Goal: Navigation & Orientation: Locate item on page

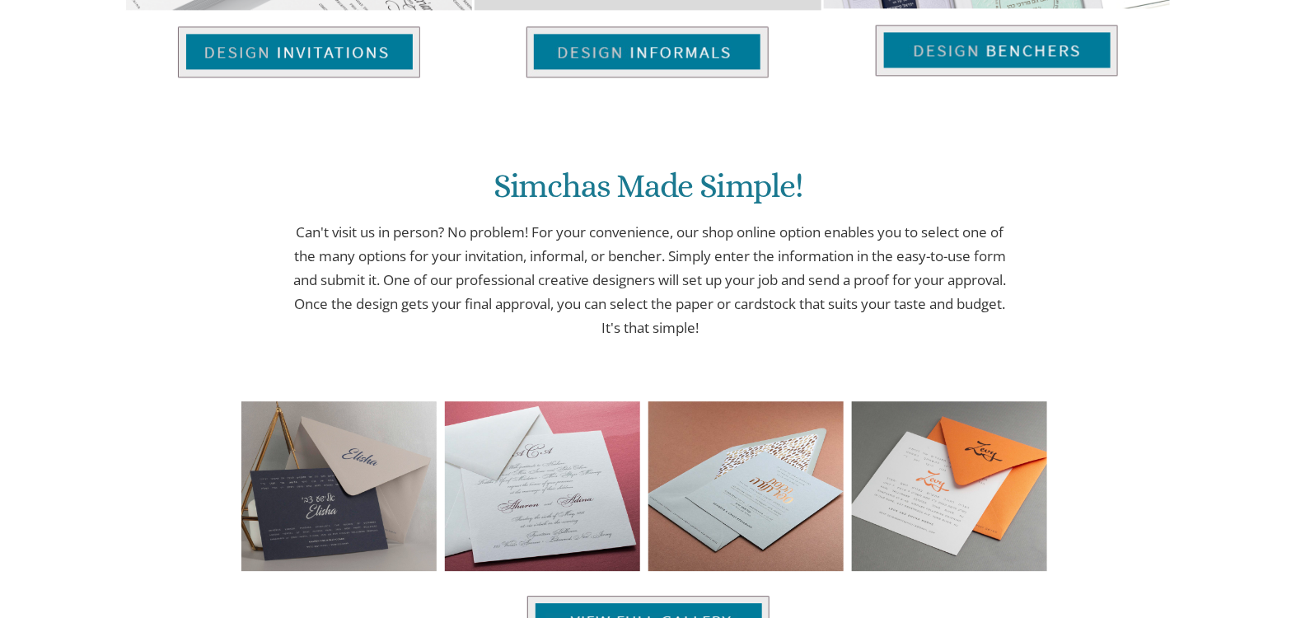
scroll to position [1538, 0]
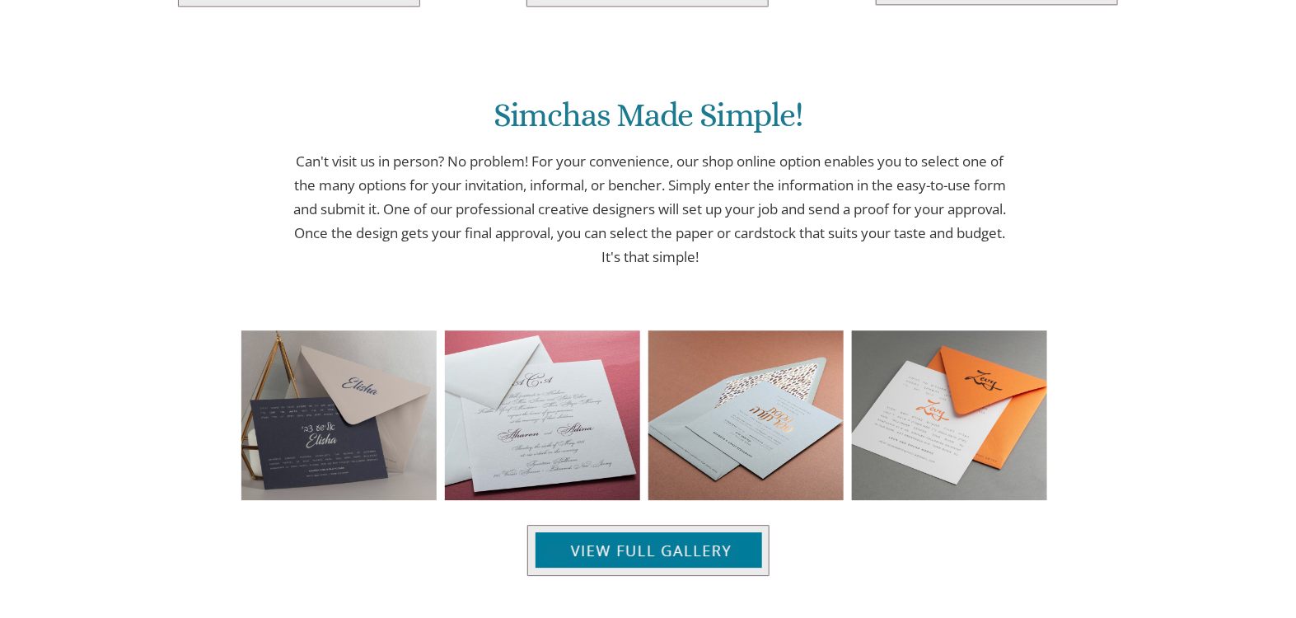
click at [643, 189] on p "Can't visit us in person? No problem! For your convenience, our shop online opt…" at bounding box center [651, 209] width 726 height 119
click at [663, 195] on p "Can't visit us in person? No problem! For your convenience, our shop online opt…" at bounding box center [651, 209] width 726 height 119
click at [652, 166] on p "Can't visit us in person? No problem! For your convenience, our shop online opt…" at bounding box center [651, 209] width 726 height 119
click at [631, 175] on p "Can't visit us in person? No problem! For your convenience, our shop online opt…" at bounding box center [651, 209] width 726 height 119
click at [607, 176] on p "Can't visit us in person? No problem! For your convenience, our shop online opt…" at bounding box center [651, 209] width 726 height 119
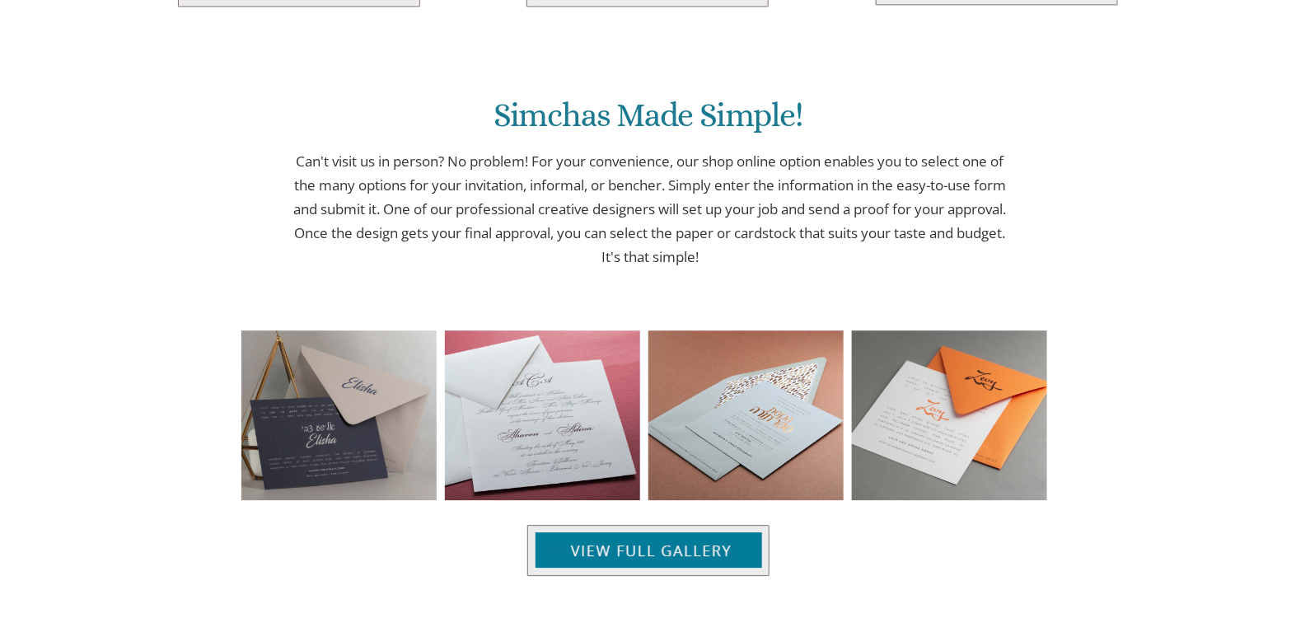
click at [607, 176] on p "Can't visit us in person? No problem! For your convenience, our shop online opt…" at bounding box center [651, 209] width 726 height 119
click at [419, 176] on p "Can't visit us in person? No problem! For your convenience, our shop online opt…" at bounding box center [651, 209] width 726 height 119
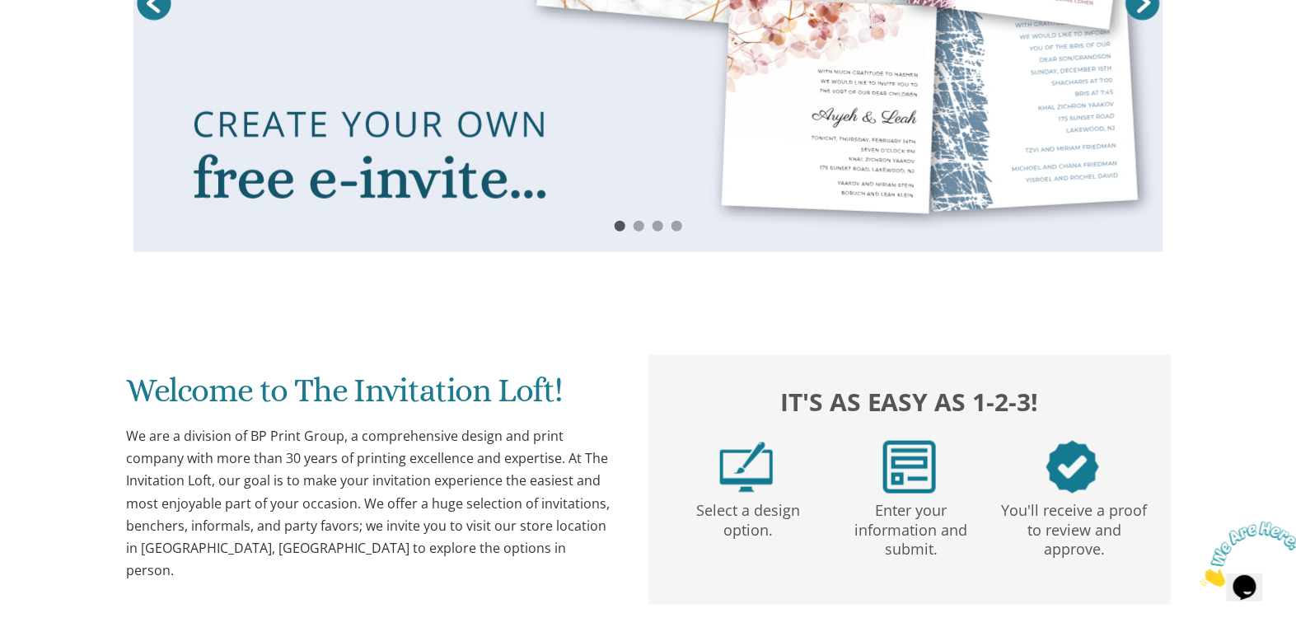
scroll to position [0, 0]
